Goal: Task Accomplishment & Management: Use online tool/utility

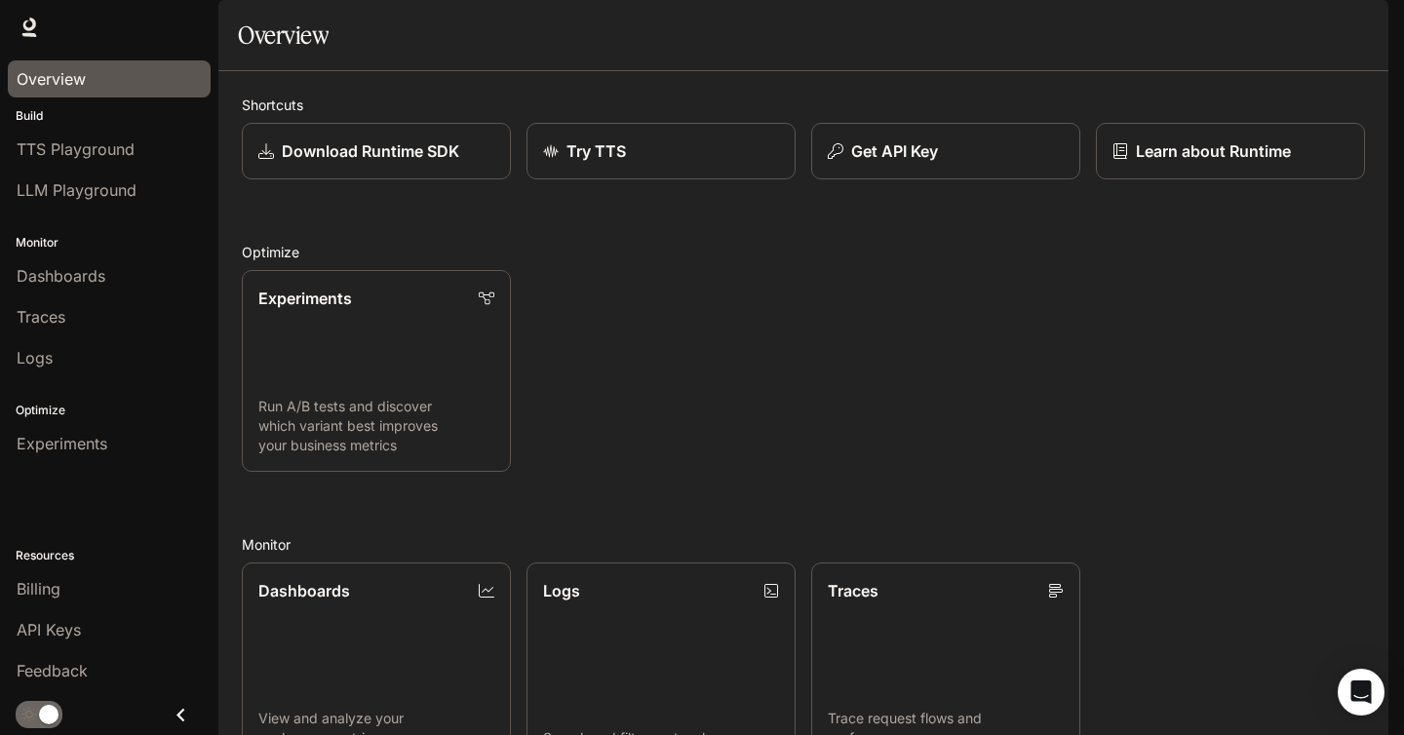
click at [661, 339] on div "Experiments Run A/B tests and discover which variant best improves your busines…" at bounding box center [795, 363] width 1139 height 217
click at [706, 180] on link "Try TTS" at bounding box center [662, 152] width 272 height 58
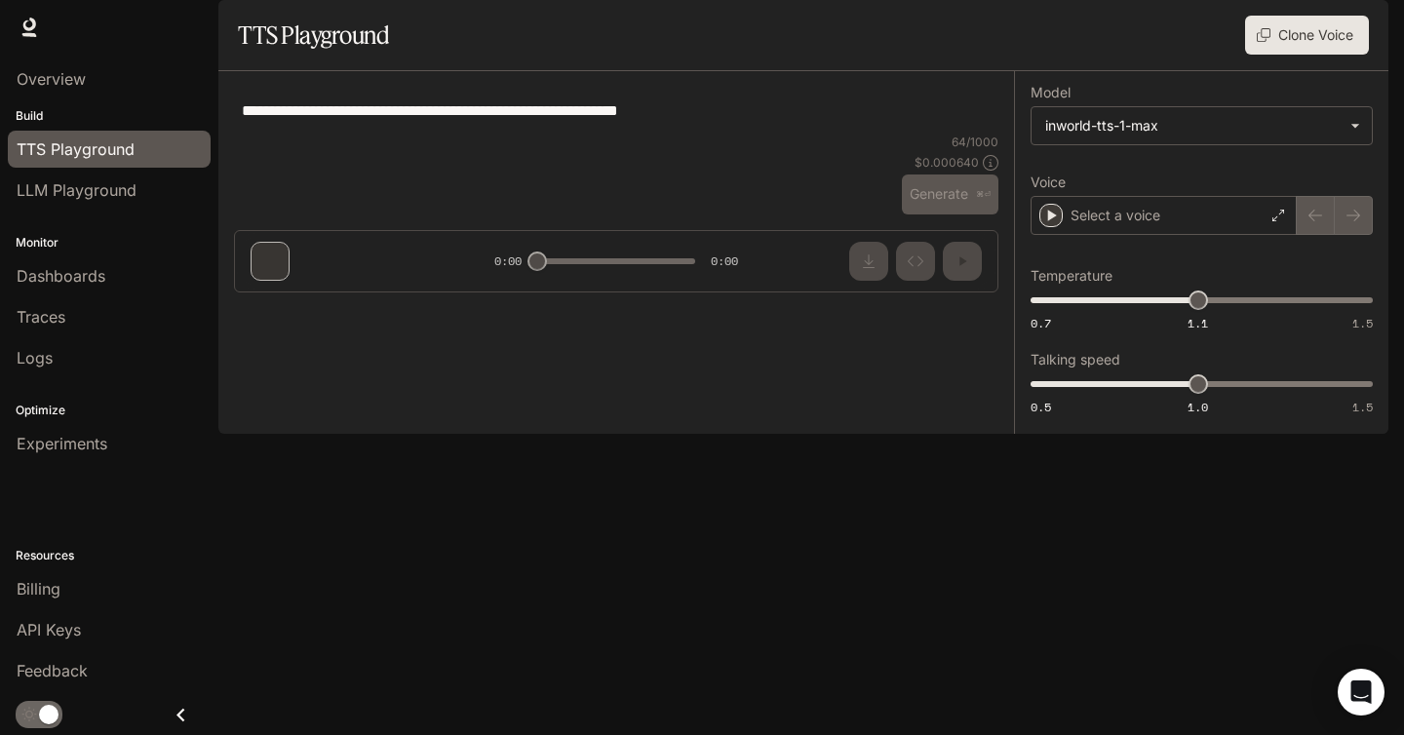
click at [605, 134] on div "**********" at bounding box center [616, 110] width 765 height 47
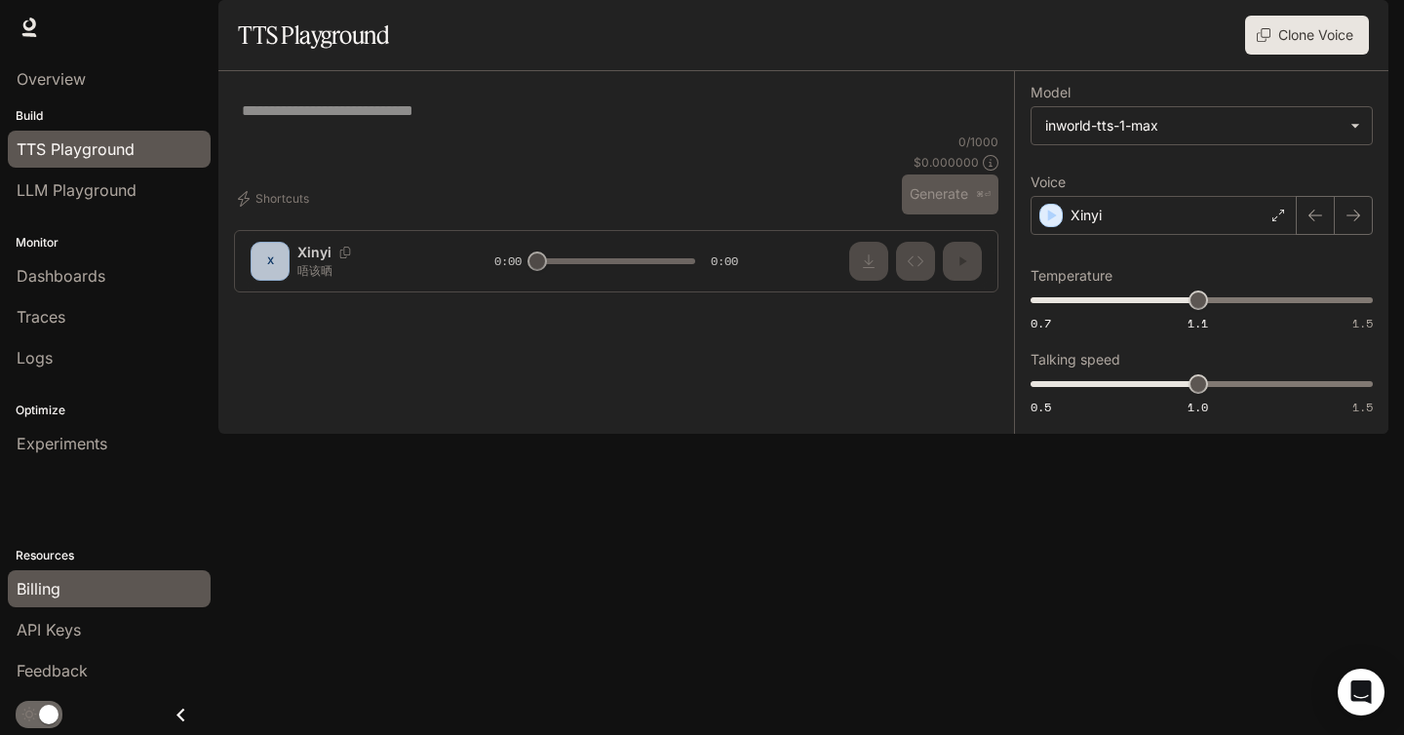
click at [73, 585] on div "Billing" at bounding box center [109, 588] width 185 height 23
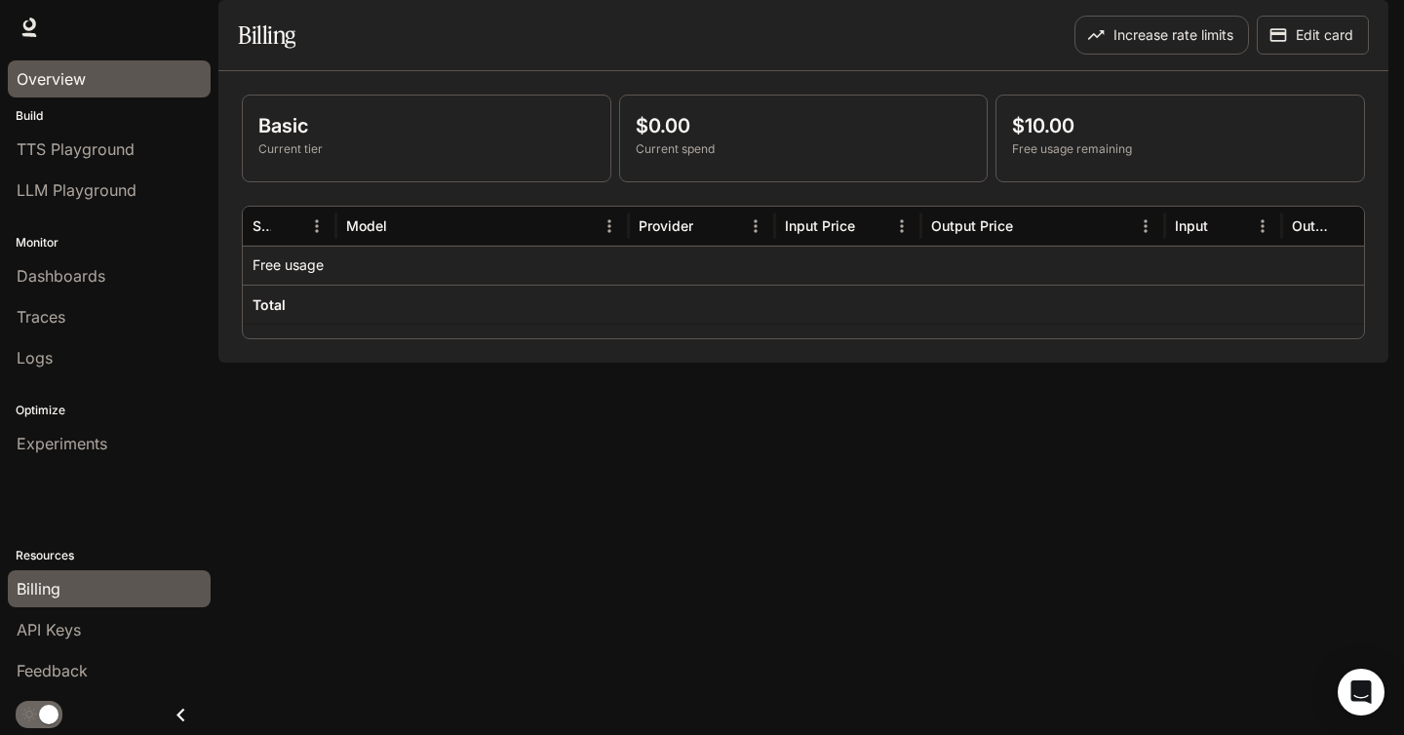
click at [64, 81] on span "Overview" at bounding box center [51, 78] width 69 height 23
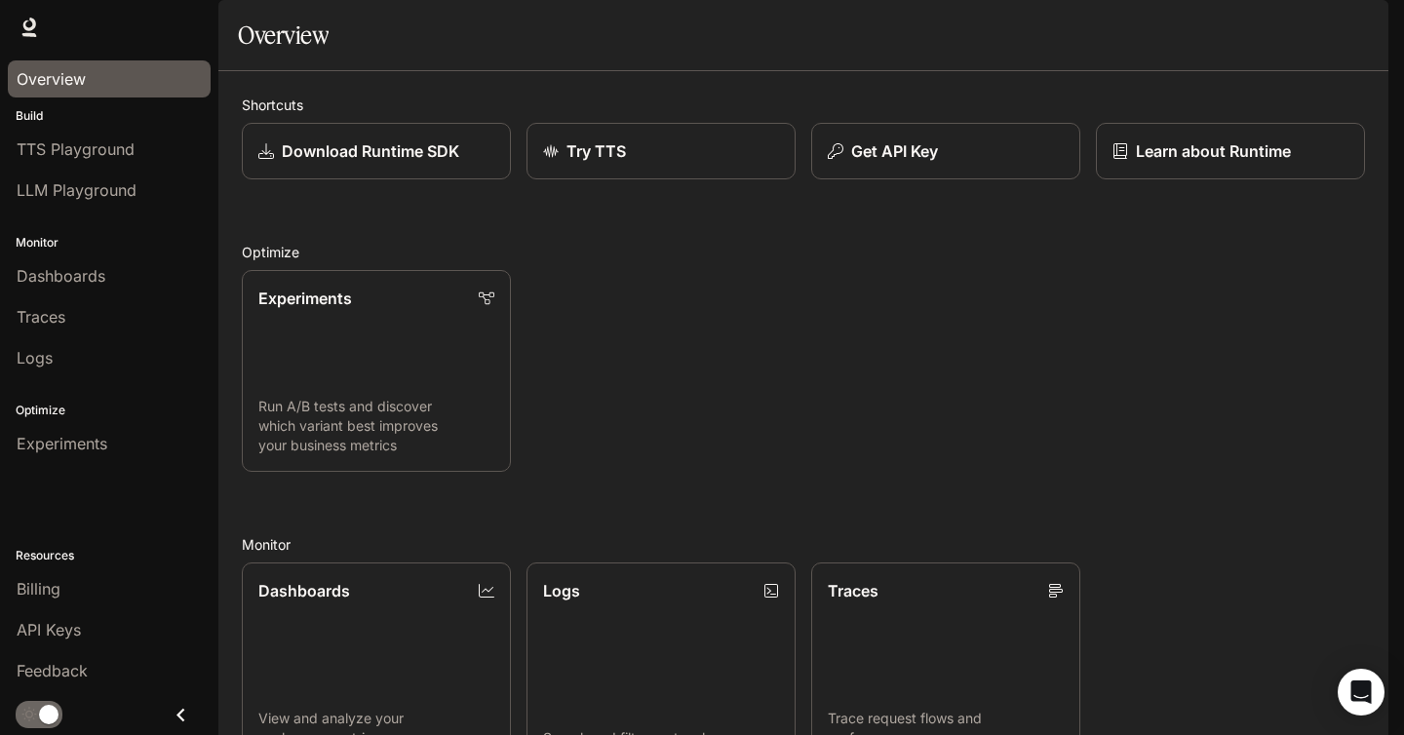
scroll to position [408, 0]
click at [1268, 25] on span "Documentation" at bounding box center [1275, 28] width 97 height 24
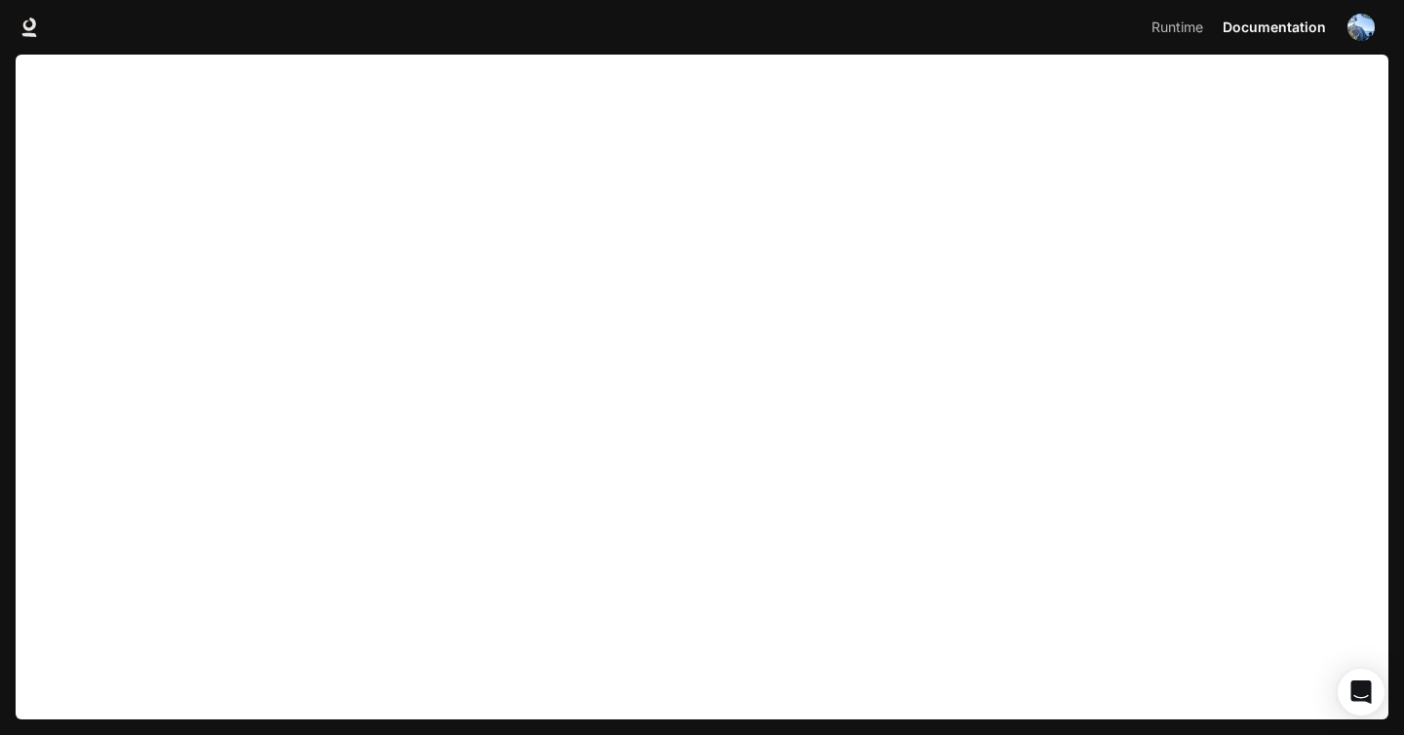
click at [1351, 27] on img "button" at bounding box center [1361, 27] width 27 height 27
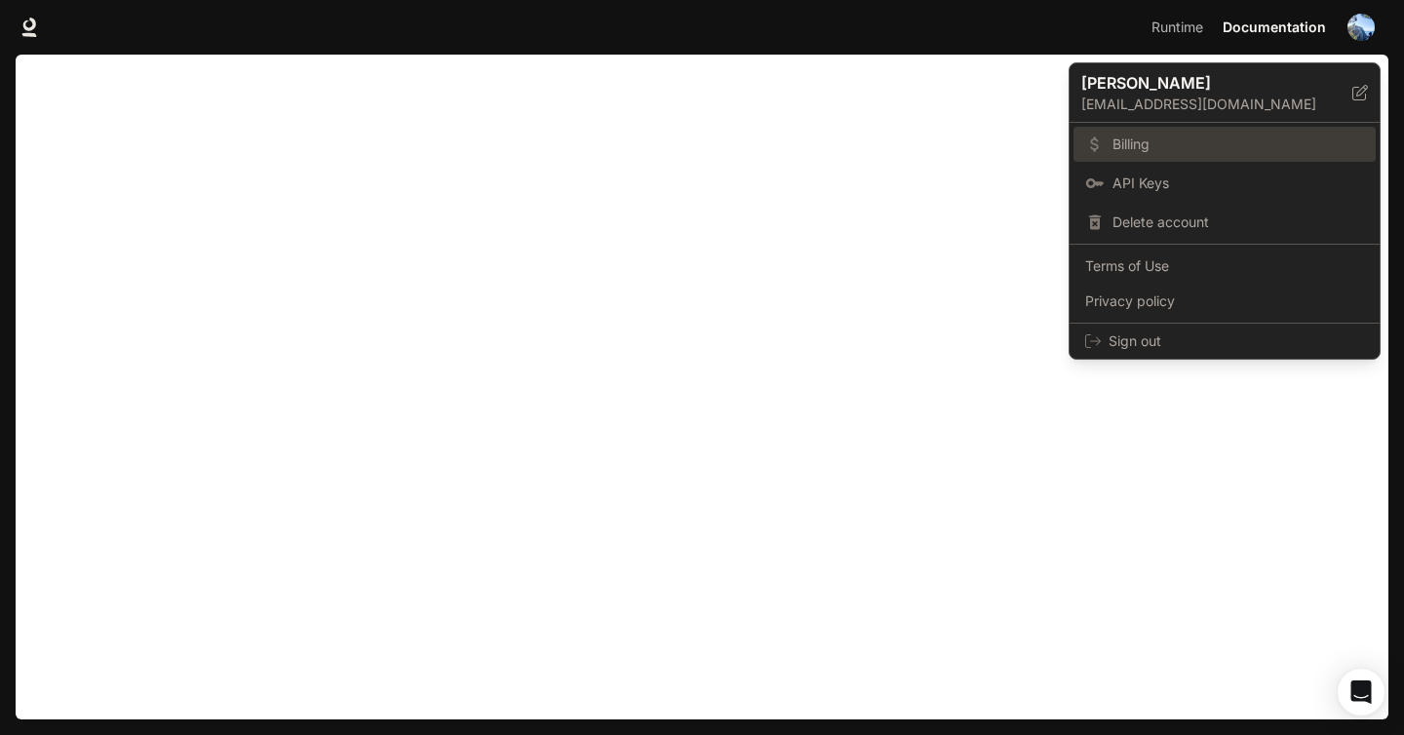
click at [1156, 143] on span "Billing" at bounding box center [1239, 145] width 252 height 20
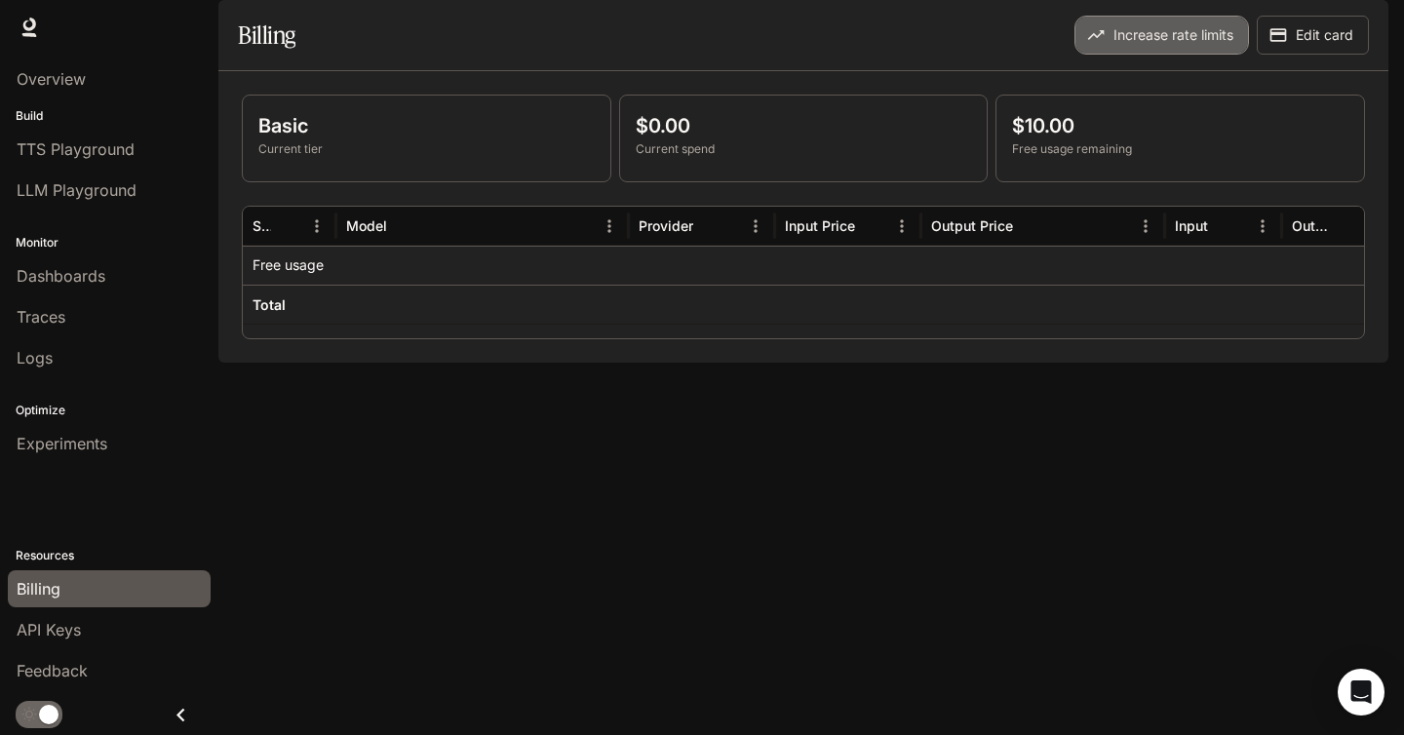
click at [1183, 55] on button "Increase rate limits" at bounding box center [1162, 35] width 175 height 39
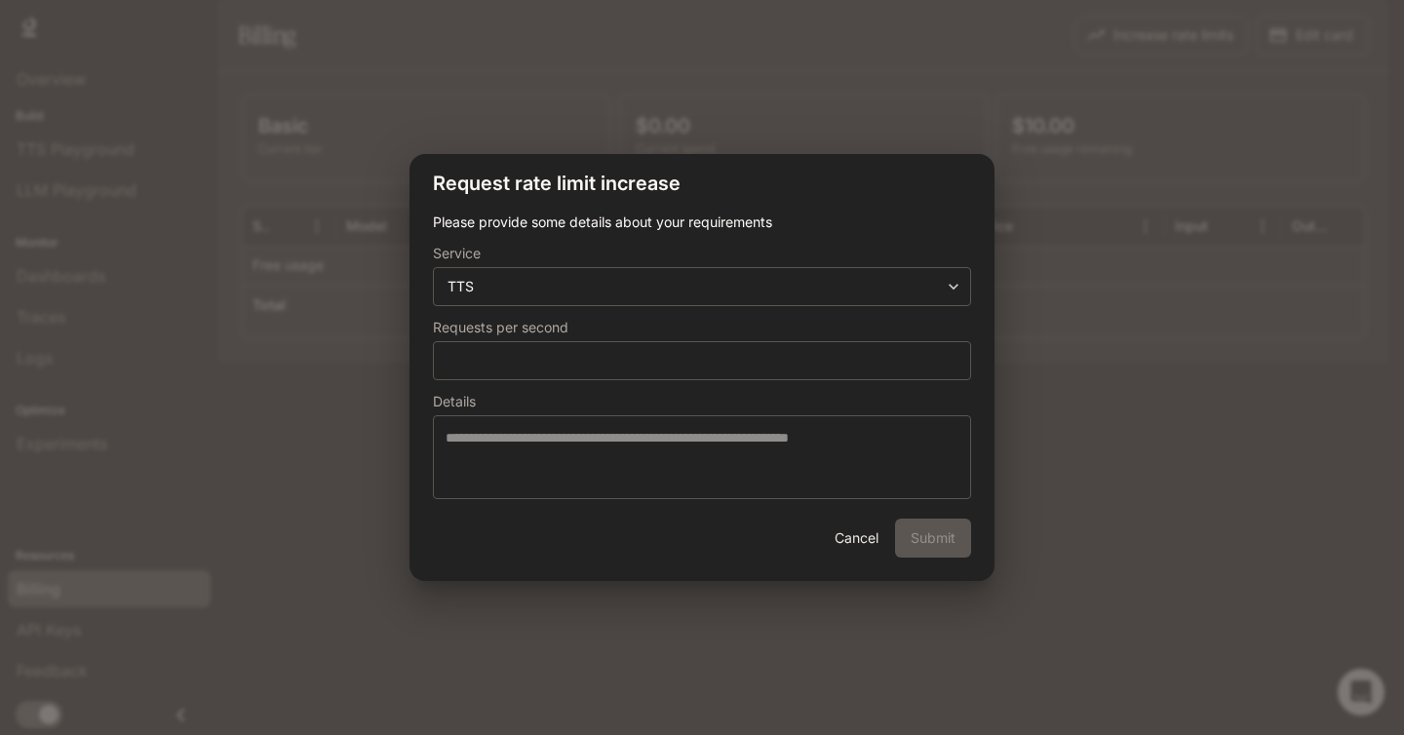
click at [866, 525] on button "Cancel" at bounding box center [856, 538] width 62 height 39
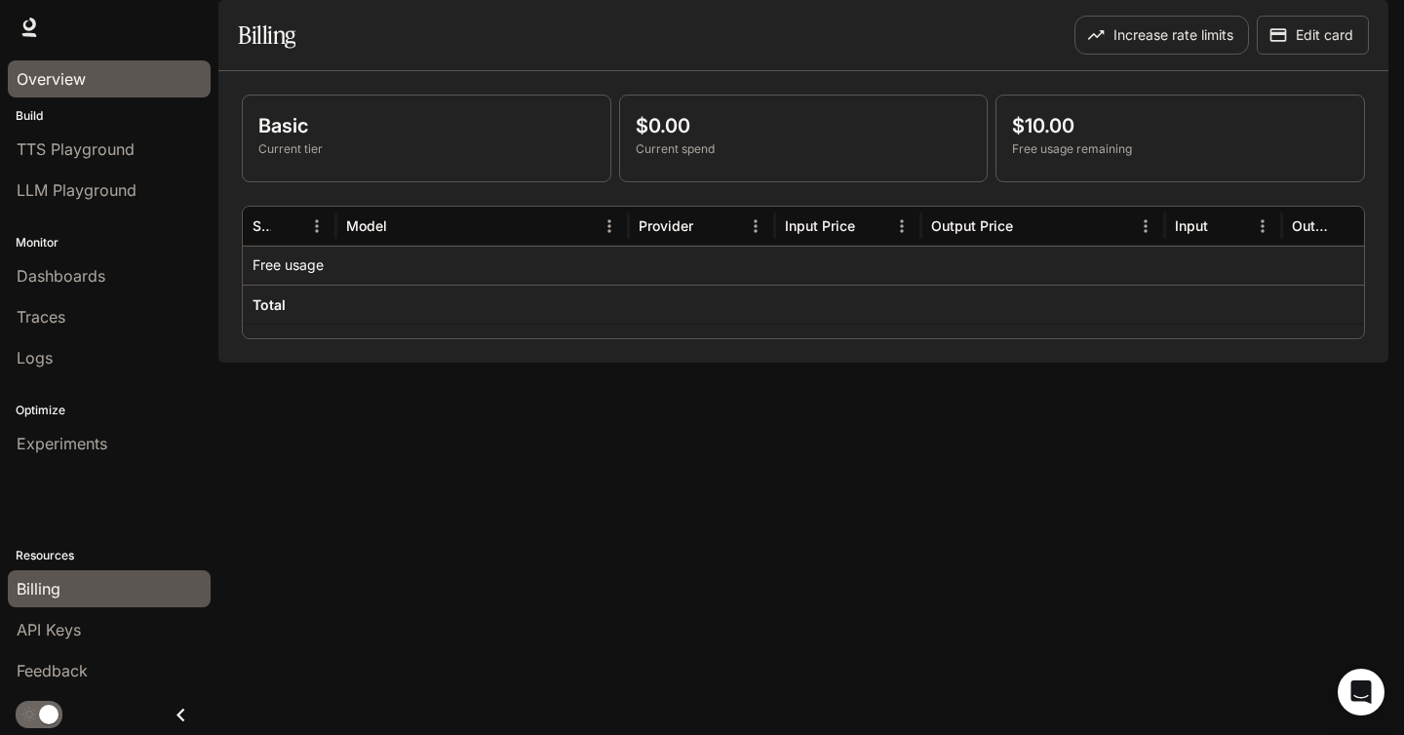
click at [91, 78] on div "Overview" at bounding box center [109, 78] width 185 height 23
